Goal: Transaction & Acquisition: Purchase product/service

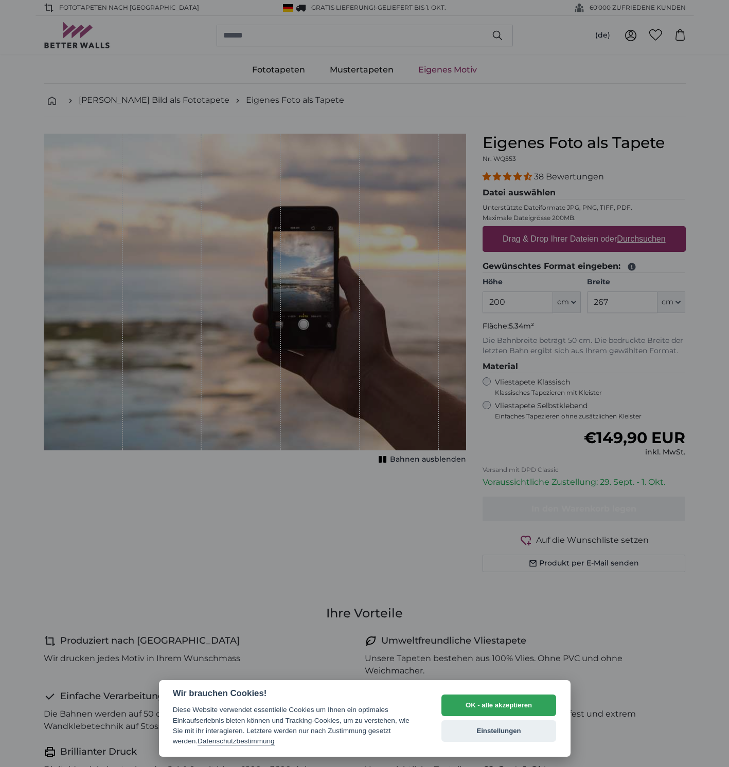
drag, startPoint x: 521, startPoint y: 705, endPoint x: 537, endPoint y: 689, distance: 22.5
click at [521, 706] on button "OK - alle akzeptieren" at bounding box center [498, 706] width 115 height 22
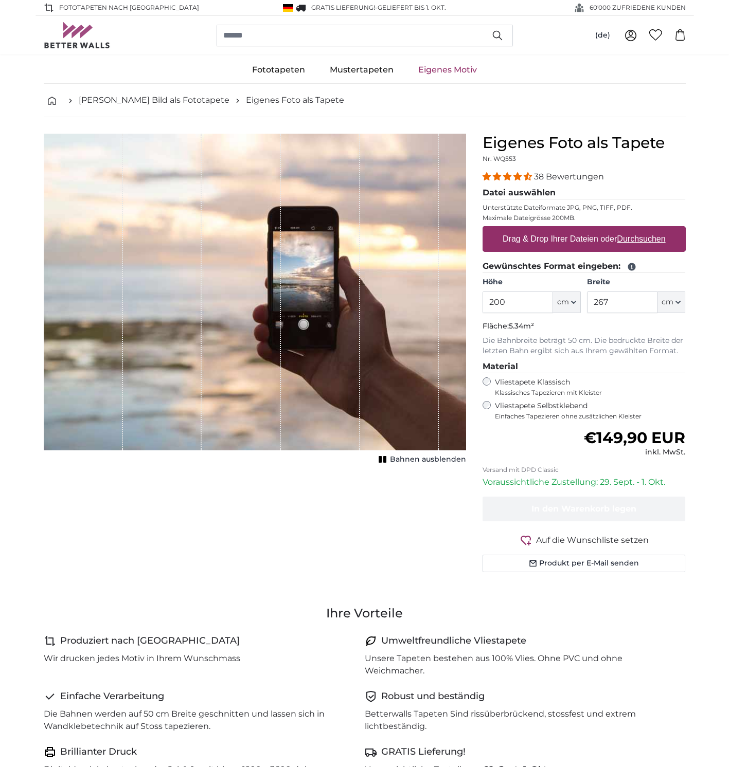
click at [631, 36] on icon at bounding box center [630, 35] width 12 height 12
drag, startPoint x: 464, startPoint y: 298, endPoint x: 417, endPoint y: 293, distance: 47.1
click at [420, 295] on product-detail "Abbrechen Bild zuschneiden Bahnen ausblenden Eigenes Foto als Tapete Nr. WQ553 …" at bounding box center [364, 357] width 658 height 480
type input "238"
drag, startPoint x: 621, startPoint y: 299, endPoint x: 531, endPoint y: 298, distance: 90.0
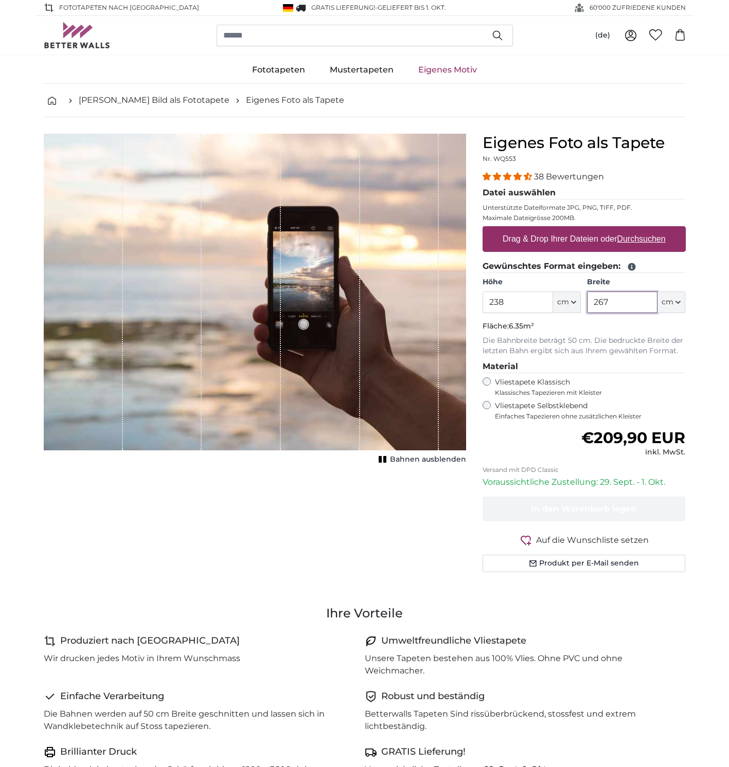
click at [528, 297] on div "Höhe 238 ft cm Centimeter (cm) Inches (inch) Feet (ft. in.) Breite 267 ft cm Ce…" at bounding box center [583, 295] width 203 height 36
type input "325"
click at [547, 445] on div "Normaler Preis €299,90 EUR inkl. MwSt." at bounding box center [583, 443] width 203 height 29
click at [642, 242] on u "Durchsuchen" at bounding box center [641, 238] width 48 height 9
click at [642, 229] on input "Drag & Drop Ihrer Dateien oder Durchsuchen" at bounding box center [583, 227] width 203 height 3
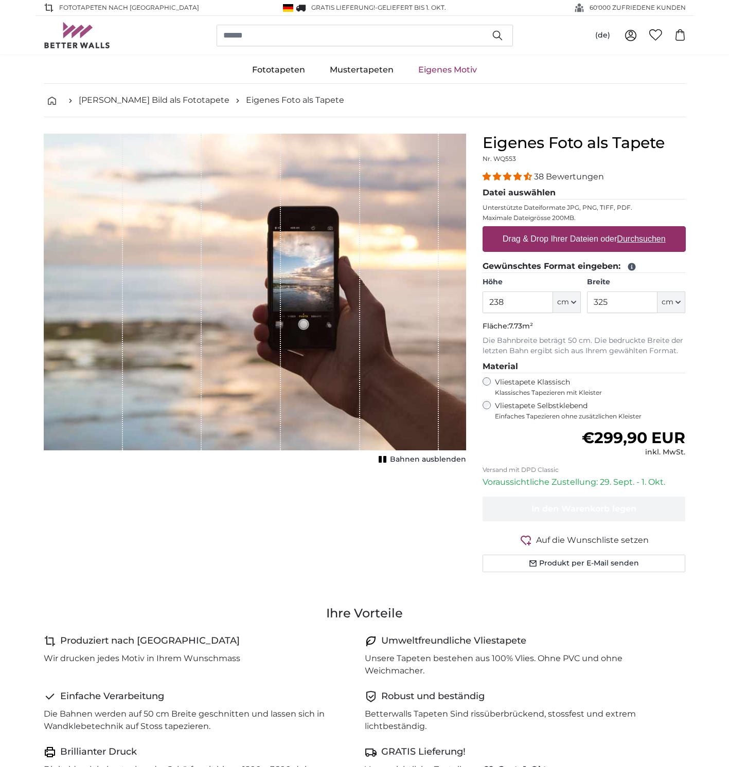
click at [427, 522] on div "Abbrechen Bild zuschneiden Bahnen ausblenden" at bounding box center [254, 365] width 439 height 463
type input "**********"
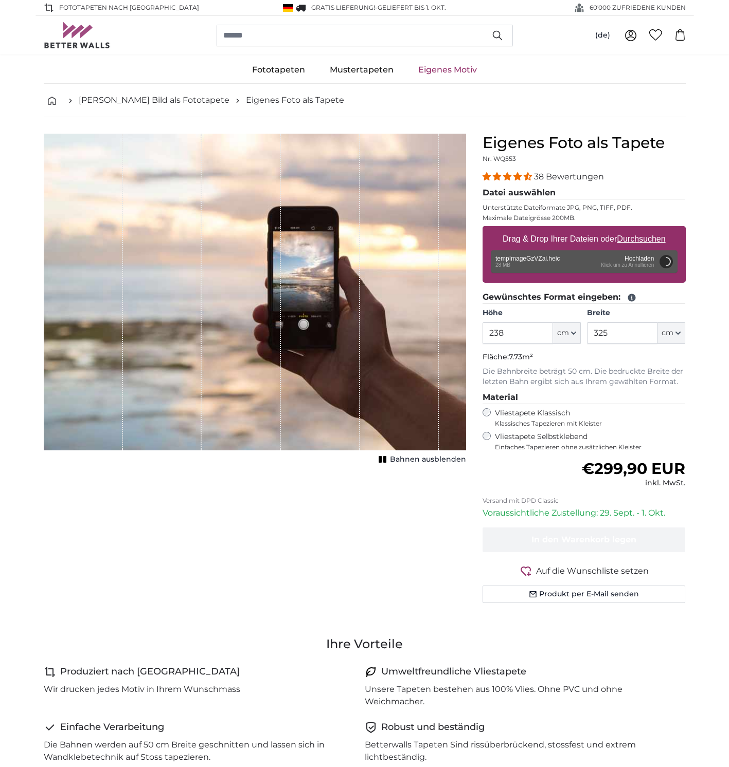
click at [445, 460] on span "Bahnen ausblenden" at bounding box center [428, 460] width 76 height 10
click at [449, 462] on span "Bahnen einblenden" at bounding box center [428, 460] width 76 height 10
type input "200"
type input "274"
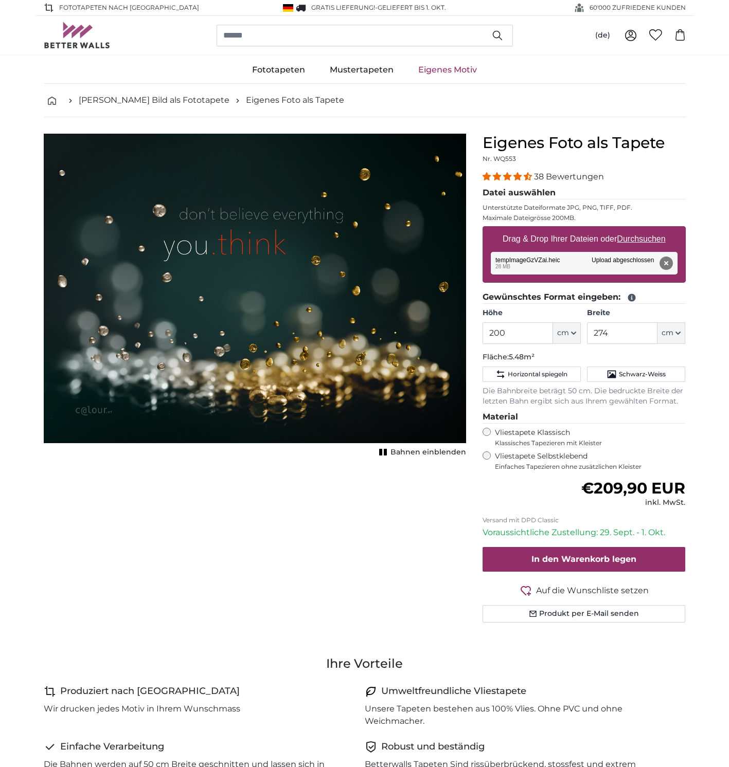
drag, startPoint x: 426, startPoint y: 451, endPoint x: 423, endPoint y: 459, distance: 8.3
click at [426, 451] on span "Bahnen einblenden" at bounding box center [428, 452] width 76 height 10
drag, startPoint x: 358, startPoint y: 490, endPoint x: 377, endPoint y: 485, distance: 19.2
click at [358, 490] on div "Abbrechen Bild zuschneiden Bahnen einblenden" at bounding box center [254, 391] width 439 height 514
click at [430, 453] on span "Bahnen einblenden" at bounding box center [428, 452] width 76 height 10
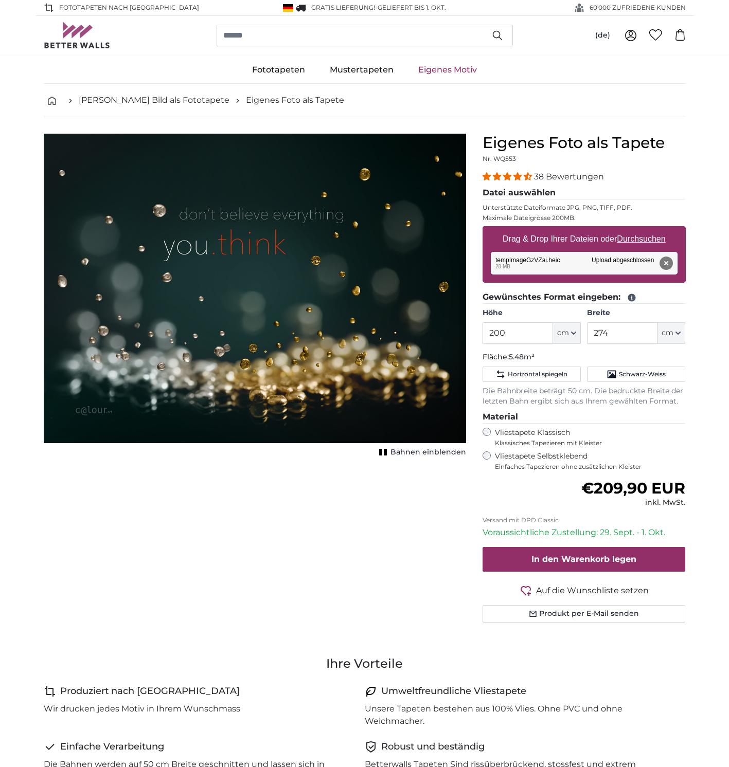
click at [387, 487] on div "Abbrechen Bild zuschneiden Bahnen einblenden" at bounding box center [254, 391] width 439 height 514
click at [387, 451] on rect "1 of 1" at bounding box center [385, 452] width 3 height 7
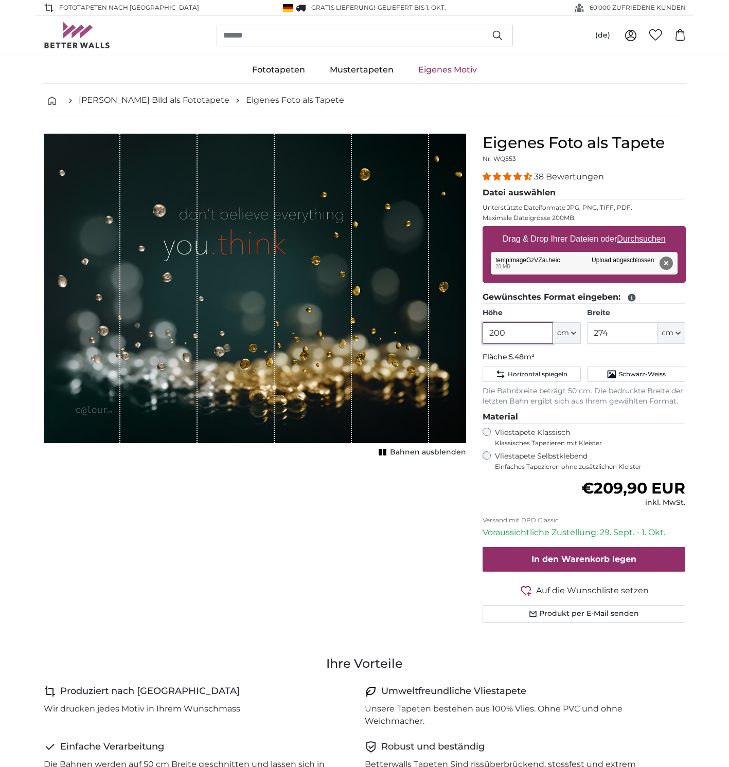
drag, startPoint x: 517, startPoint y: 330, endPoint x: 467, endPoint y: 324, distance: 50.7
click at [464, 324] on product-detail "Abbrechen Bild zuschneiden Bahnen ausblenden Eigenes Foto als Tapete Nr. WQ553 …" at bounding box center [364, 382] width 658 height 530
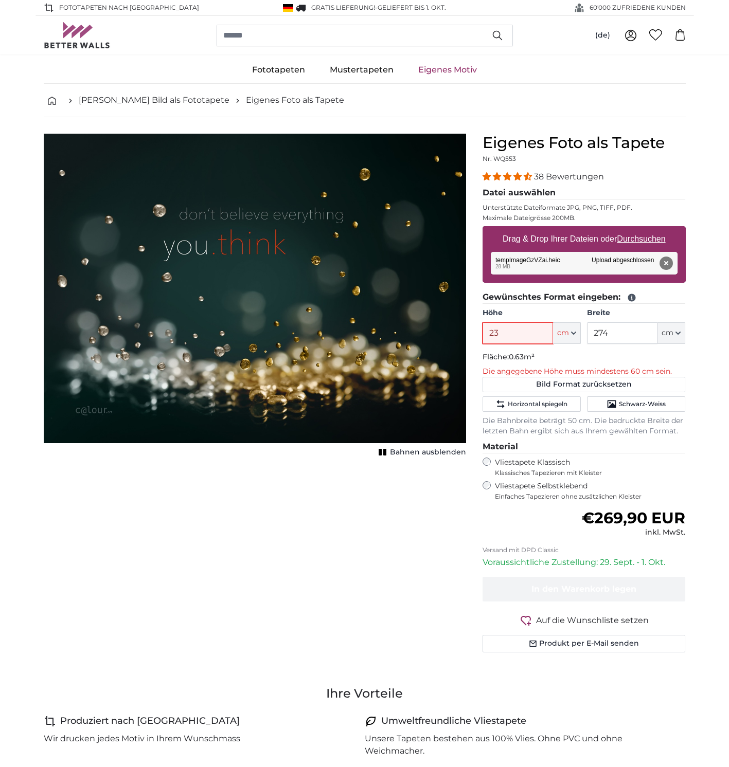
type input "238"
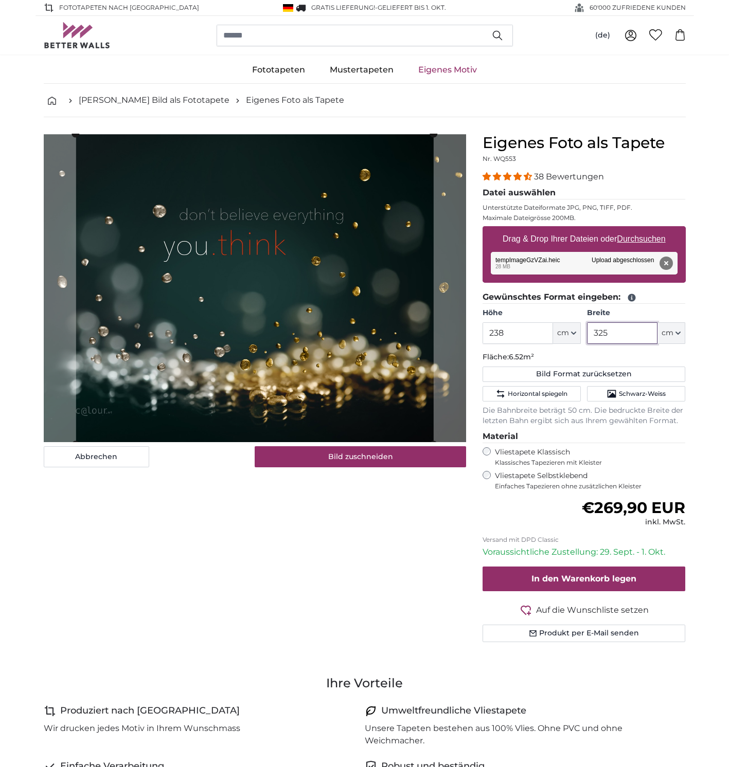
type input "325"
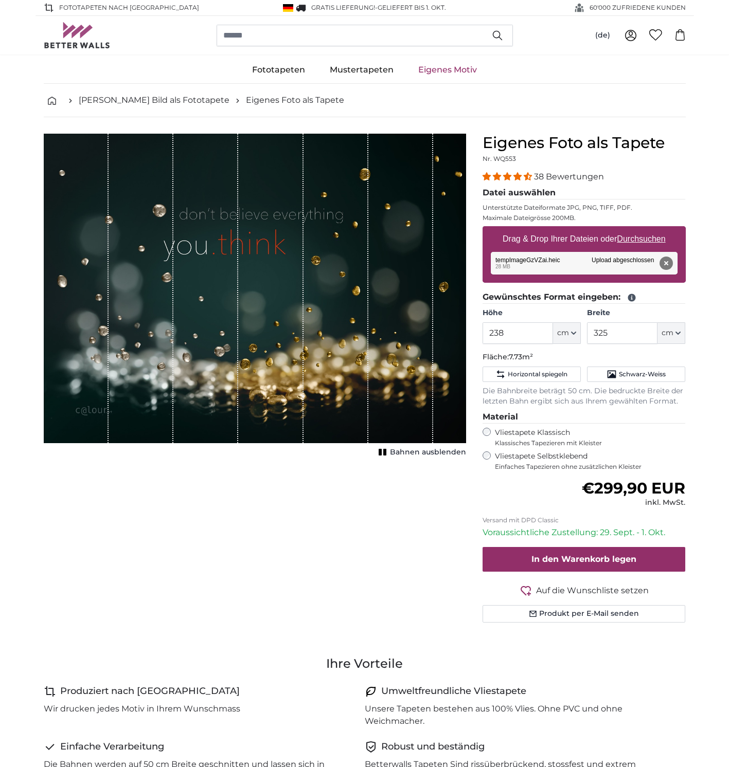
click at [286, 520] on div "Abbrechen Bild zuschneiden Bahnen ausblenden" at bounding box center [254, 391] width 439 height 514
